Goal: Check status

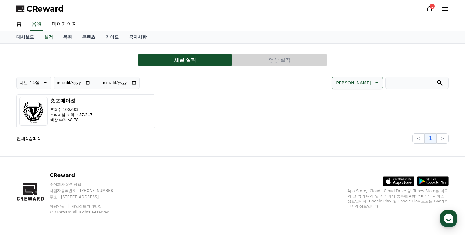
click at [434, 8] on div "1" at bounding box center [432, 6] width 5 height 5
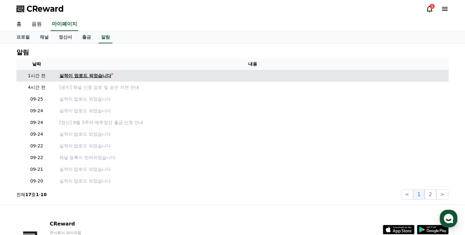
click at [85, 73] on div "실적이 업로드 되었습니다" at bounding box center [85, 75] width 52 height 7
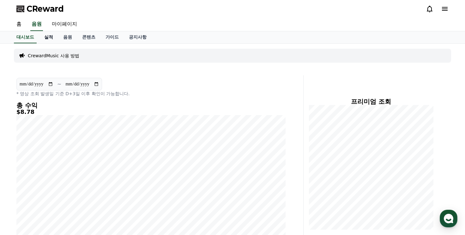
click at [47, 39] on link "실적" at bounding box center [48, 37] width 19 height 12
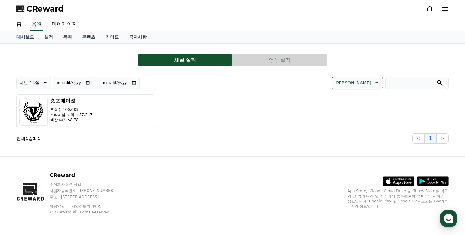
click at [265, 65] on button "영상 실적" at bounding box center [280, 60] width 95 height 13
